Goal: Find contact information: Find contact information

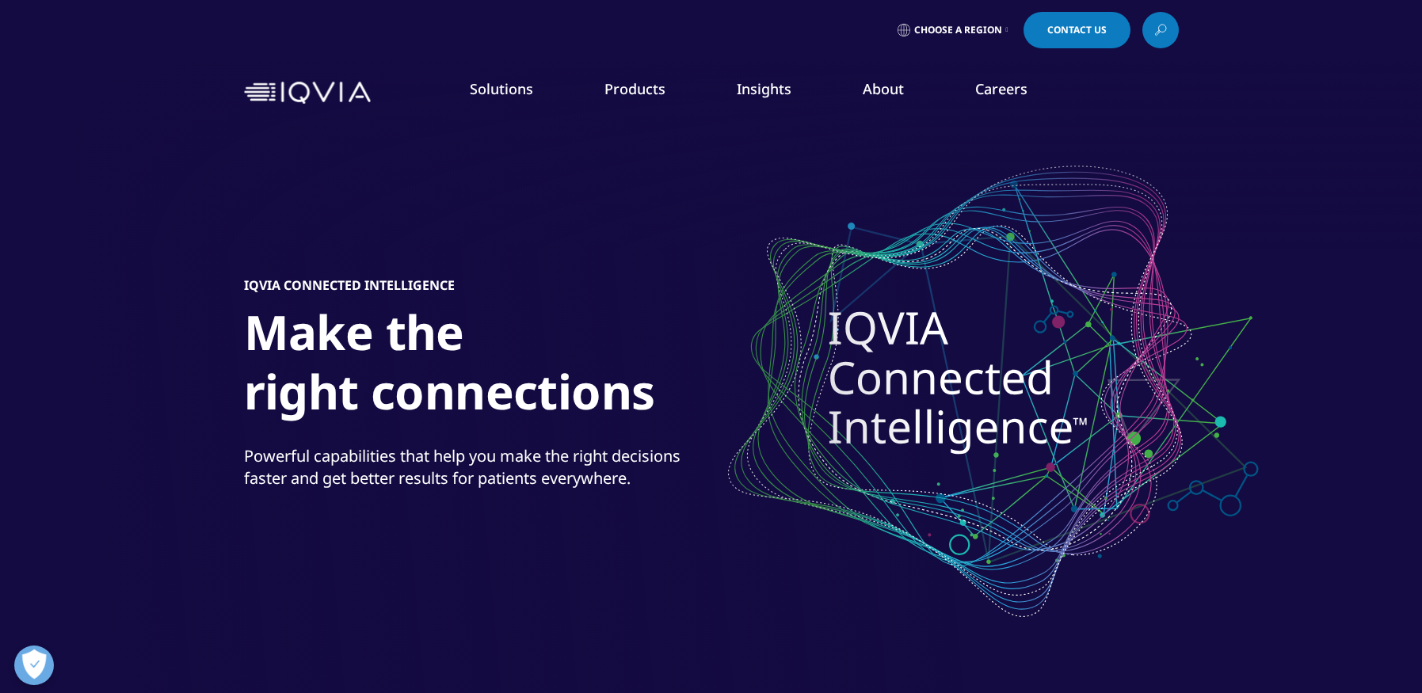
click at [960, 22] on link "Choose a Region" at bounding box center [952, 30] width 117 height 36
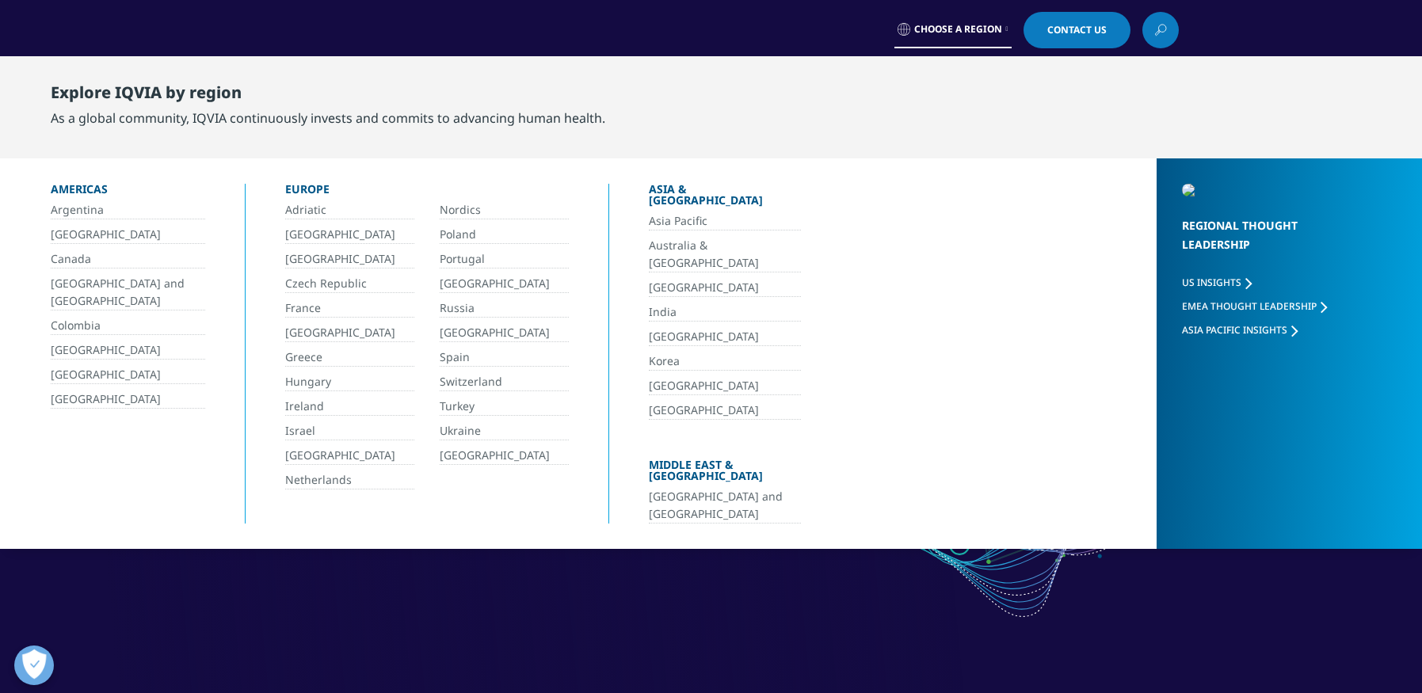
click at [88, 403] on link "[GEOGRAPHIC_DATA]" at bounding box center [128, 400] width 154 height 18
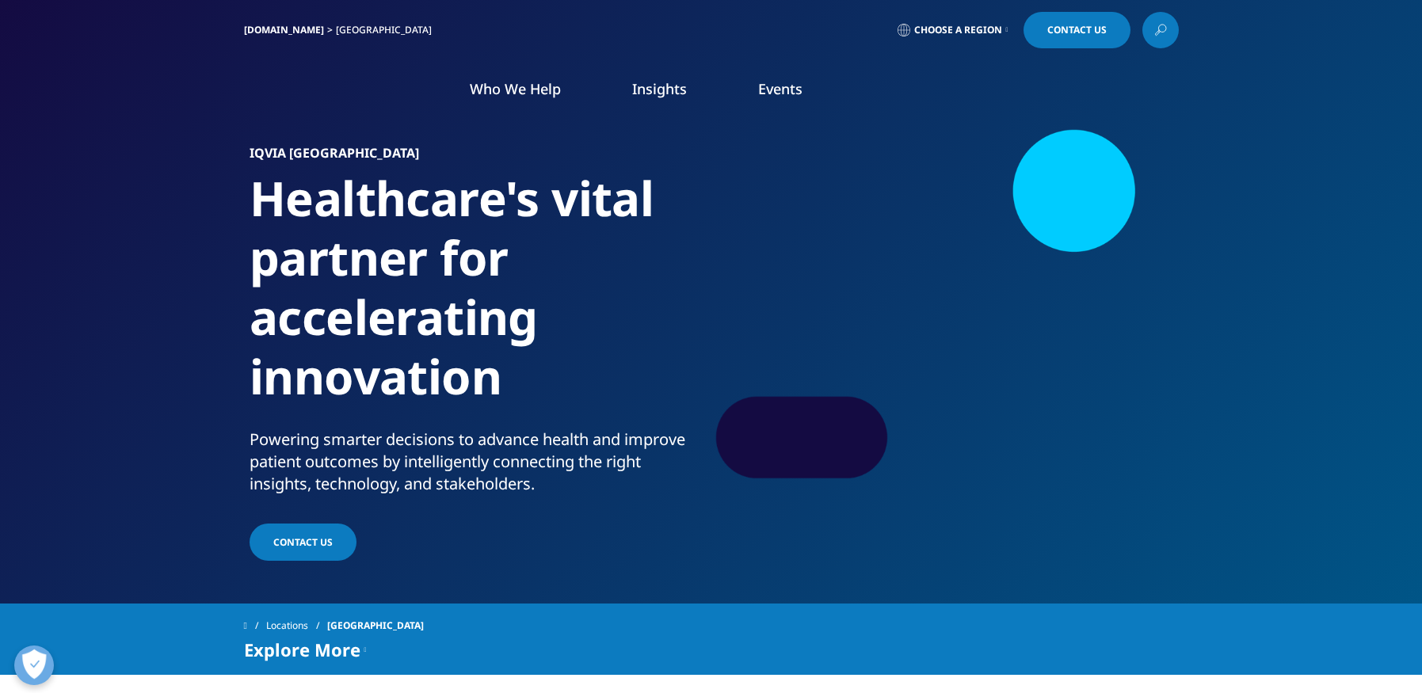
click at [304, 93] on img at bounding box center [307, 93] width 127 height 0
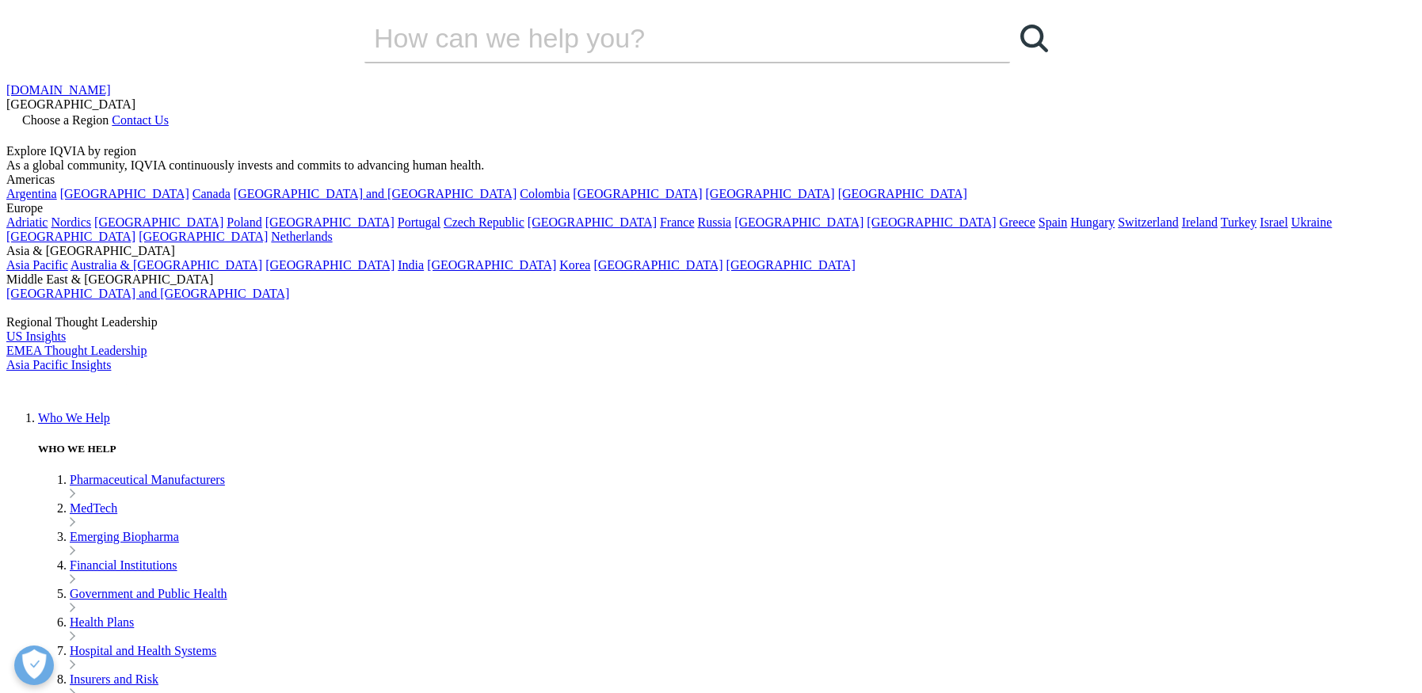
click at [169, 113] on link "Contact Us" at bounding box center [140, 119] width 57 height 13
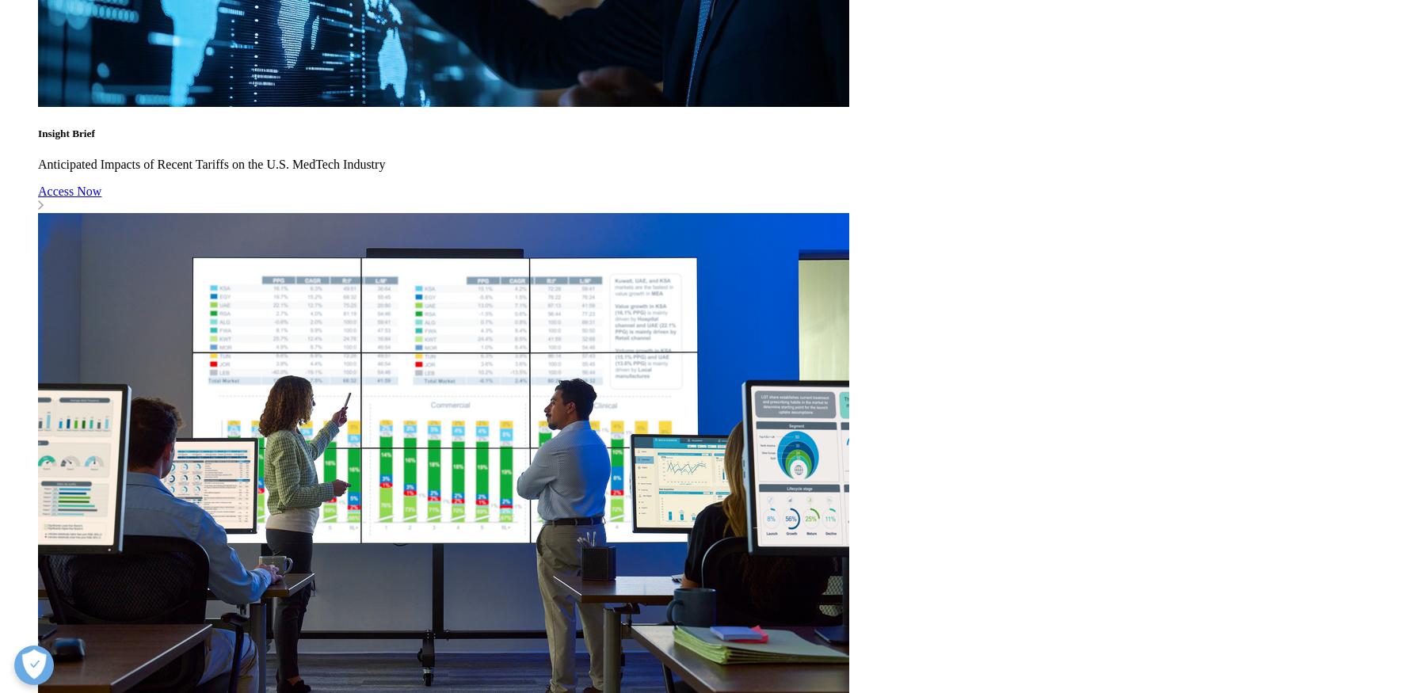
scroll to position [1505, 0]
